Goal: Find specific page/section: Find specific page/section

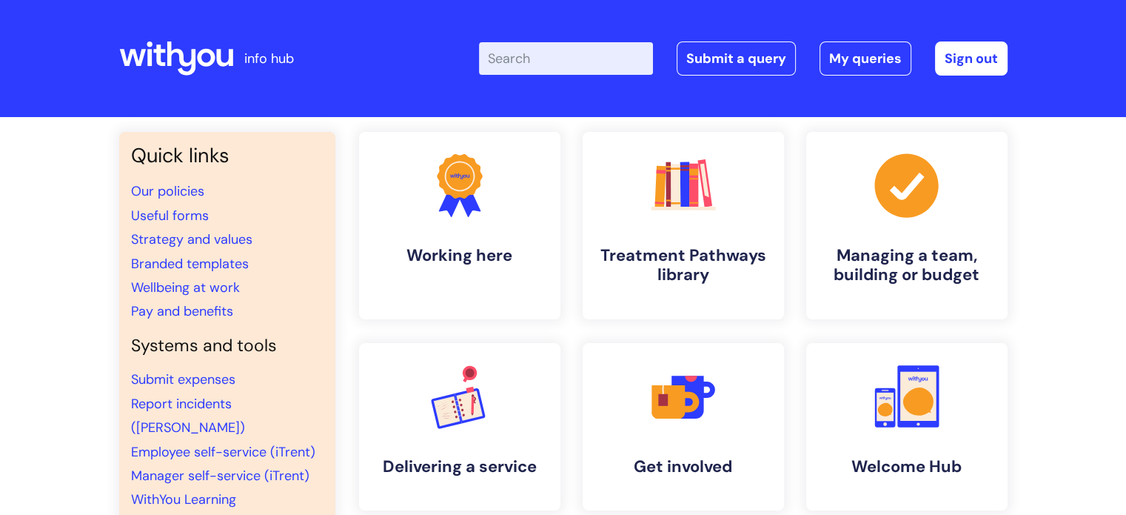
click at [549, 66] on input "Enter your search term here..." at bounding box center [566, 58] width 174 height 33
type input "brand centre"
click button "Search" at bounding box center [0, 0] width 0 height 0
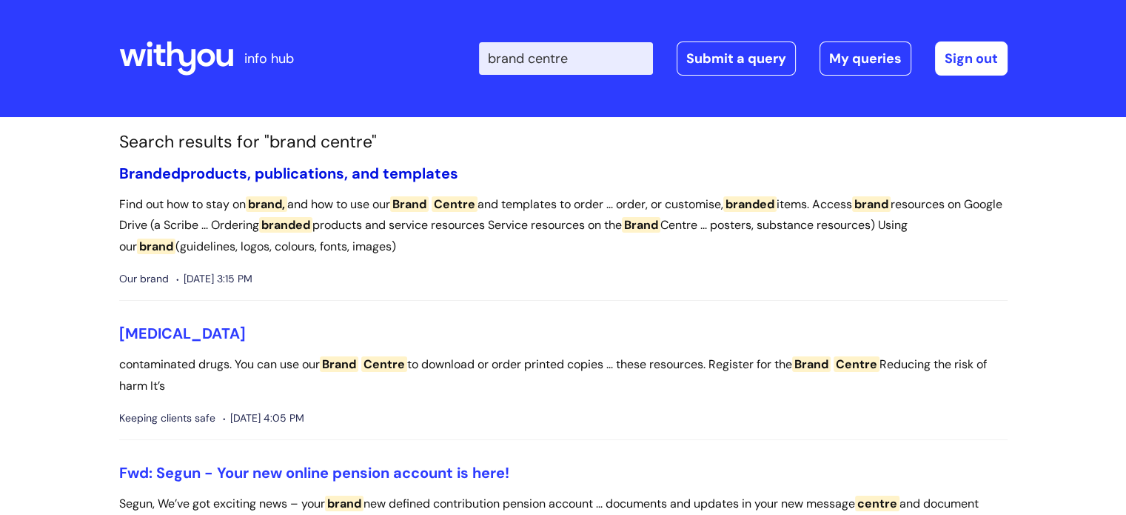
click at [350, 175] on link "Branded products, publications, and templates" at bounding box center [288, 173] width 339 height 19
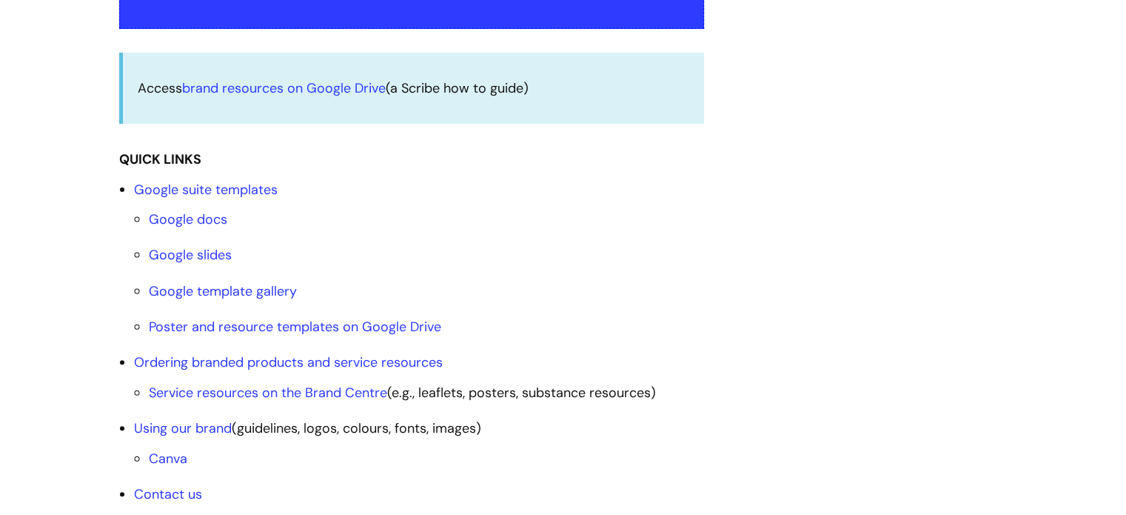
scroll to position [518, 0]
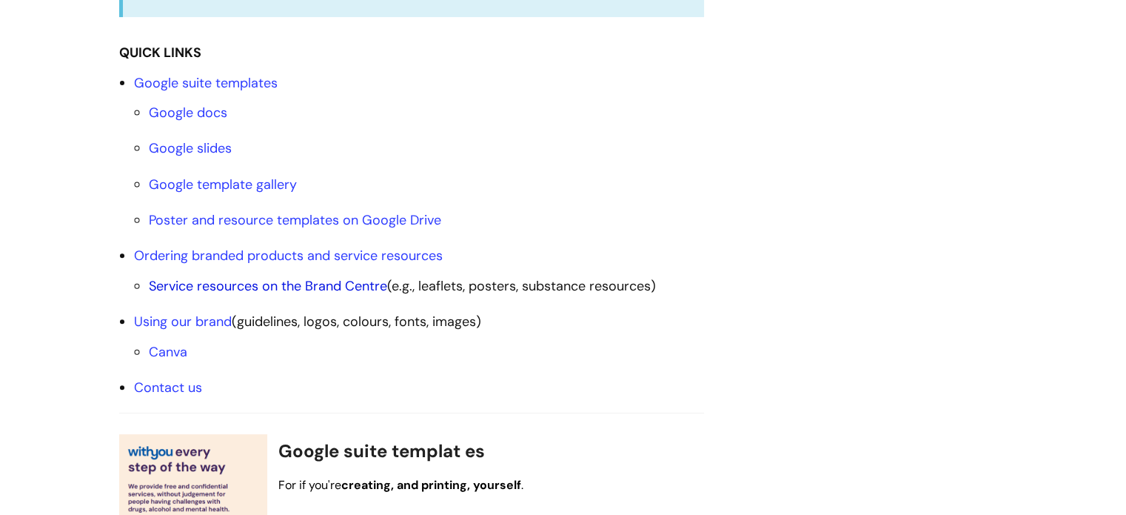
click at [331, 285] on link "Service resources on the Brand Centre" at bounding box center [268, 286] width 238 height 18
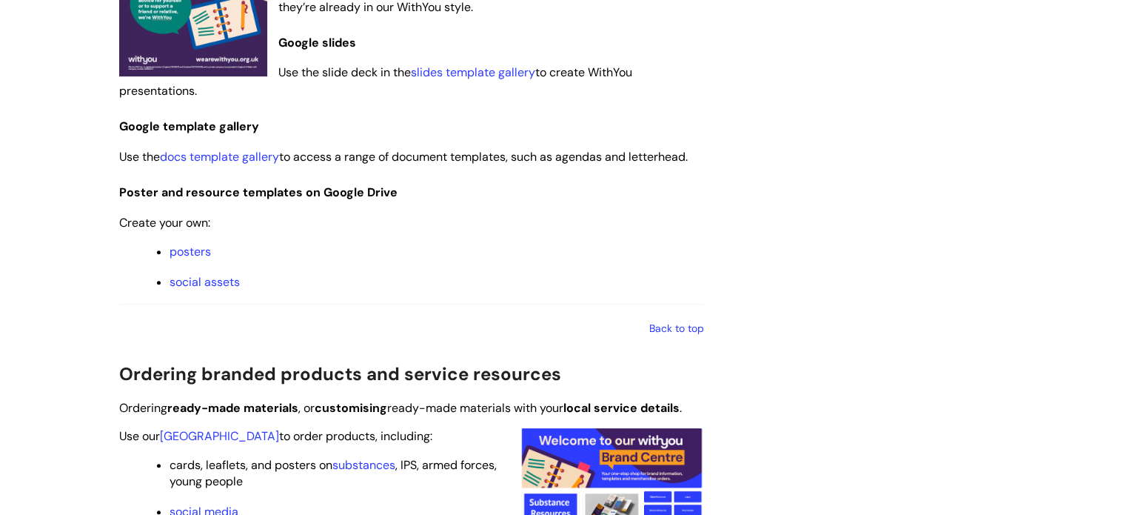
scroll to position [1209, 0]
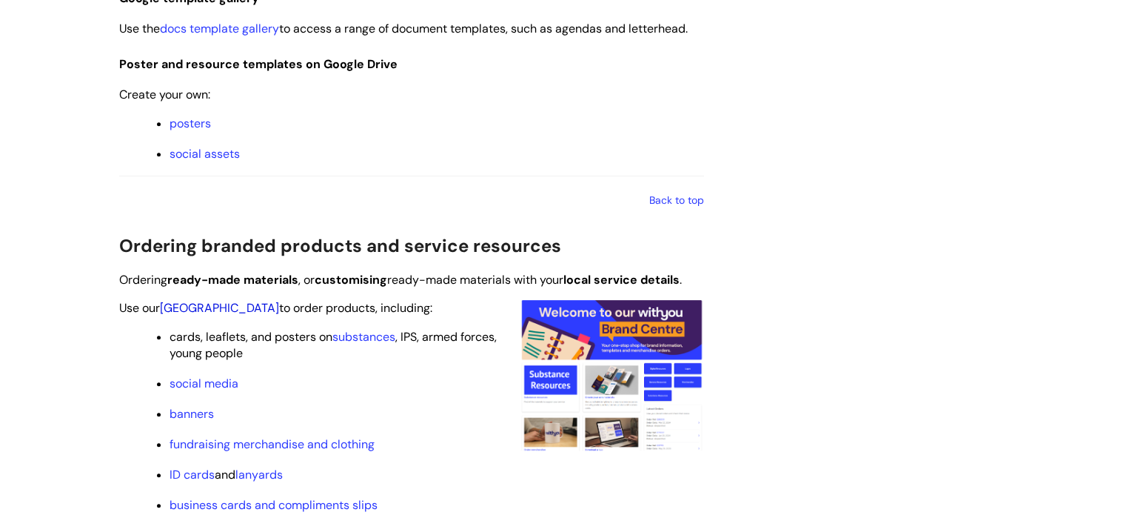
click at [203, 309] on link "[GEOGRAPHIC_DATA]" at bounding box center [219, 308] width 119 height 16
